Goal: Find specific page/section: Find specific page/section

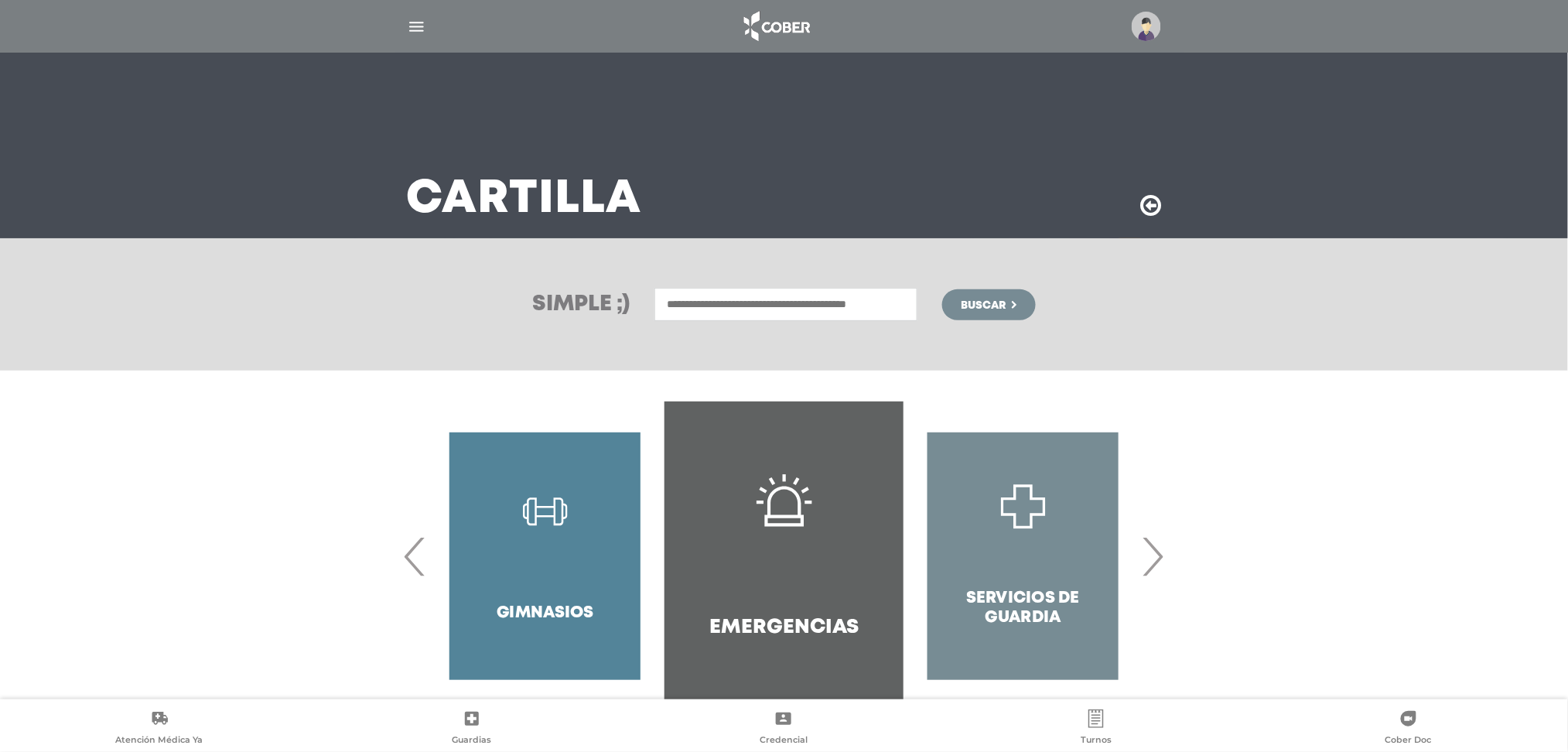
click at [843, 314] on input "text" at bounding box center [786, 304] width 263 height 33
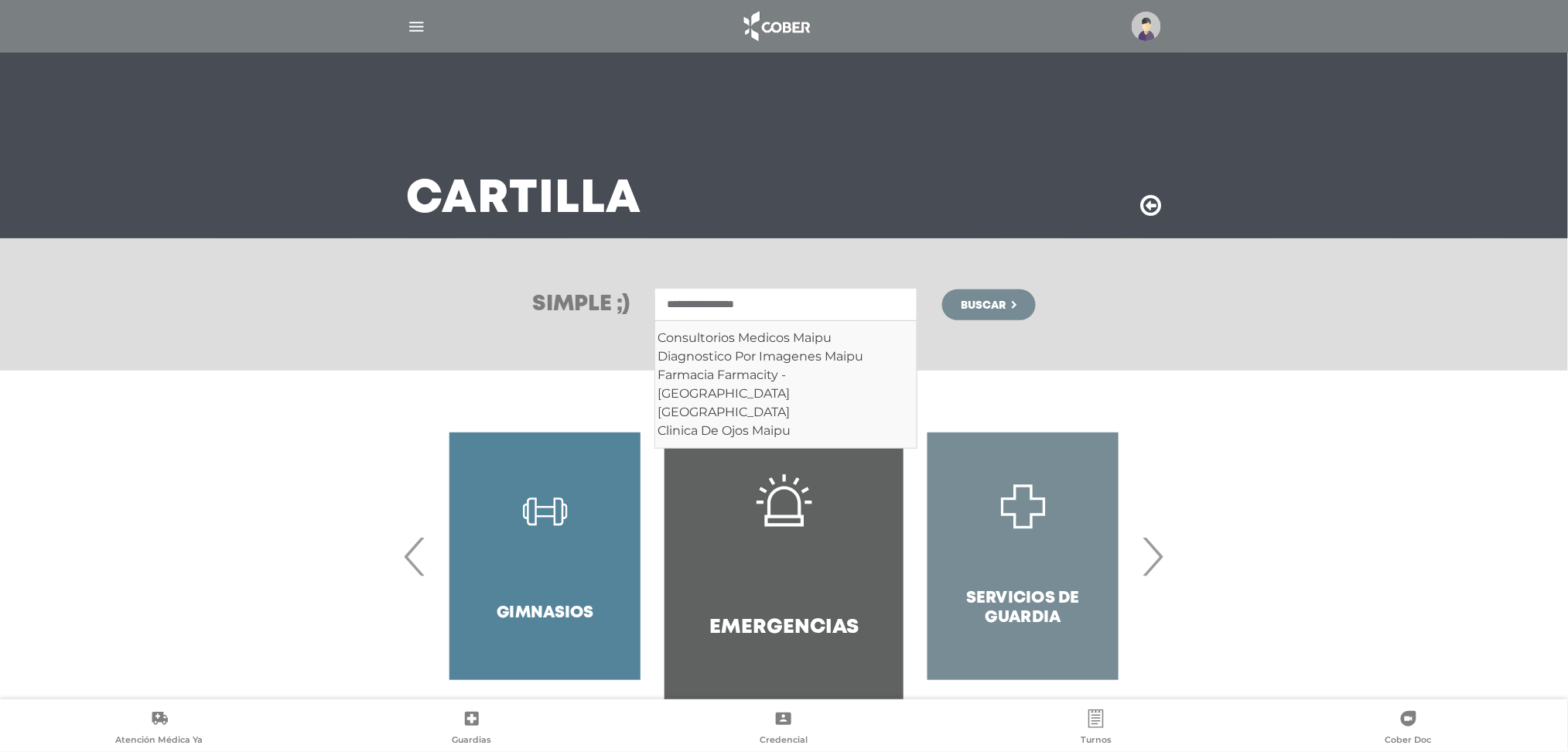
type input "**********"
click at [942, 289] on button "Buscar" at bounding box center [988, 304] width 93 height 31
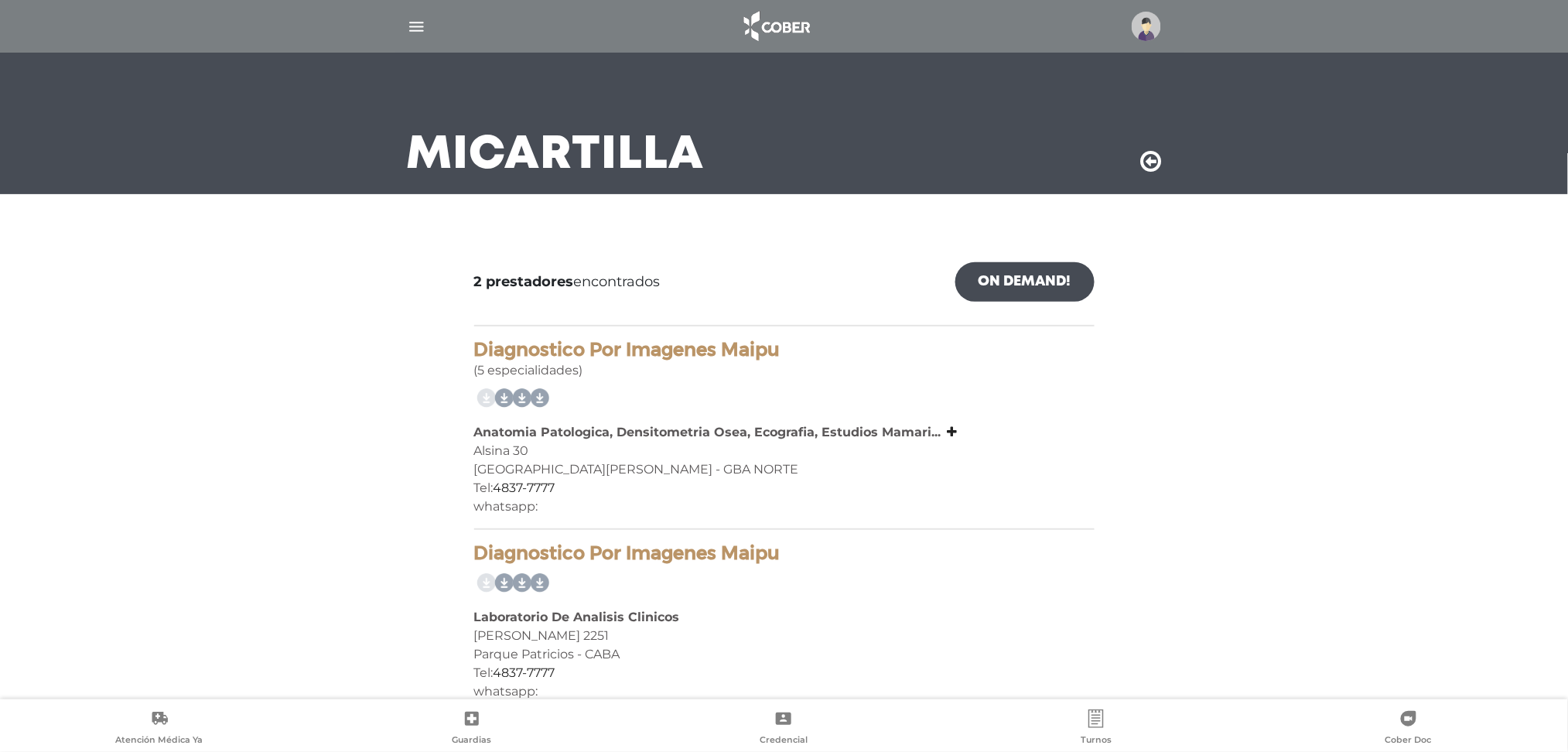
scroll to position [68, 0]
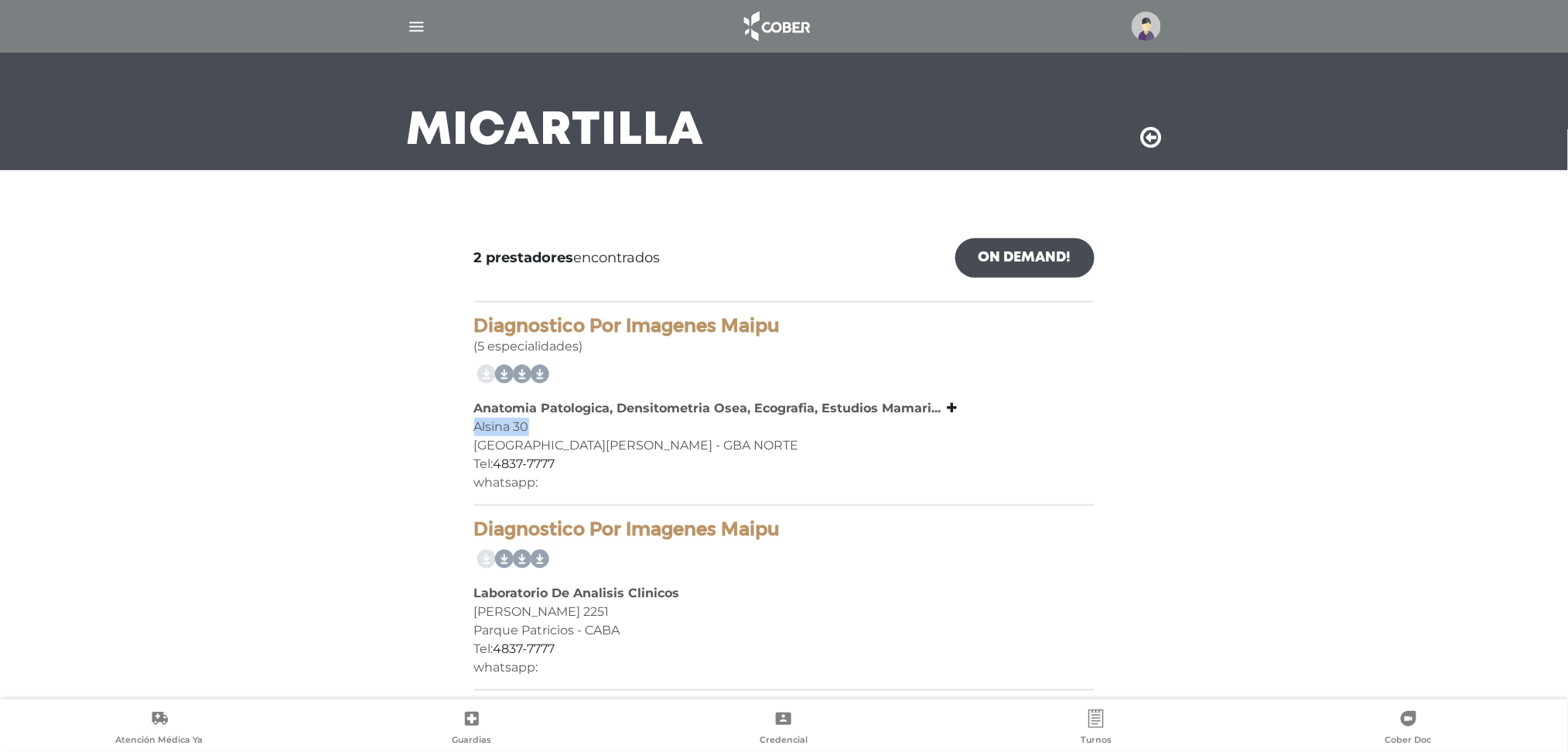
drag, startPoint x: 530, startPoint y: 427, endPoint x: 472, endPoint y: 430, distance: 58.1
click at [472, 430] on div "2 prestadores encontrados On Demand! mostrar en mi área Mostrar en mapa Demasia…" at bounding box center [784, 464] width 643 height 477
copy div "Alsina 30"
